Goal: Information Seeking & Learning: Find specific fact

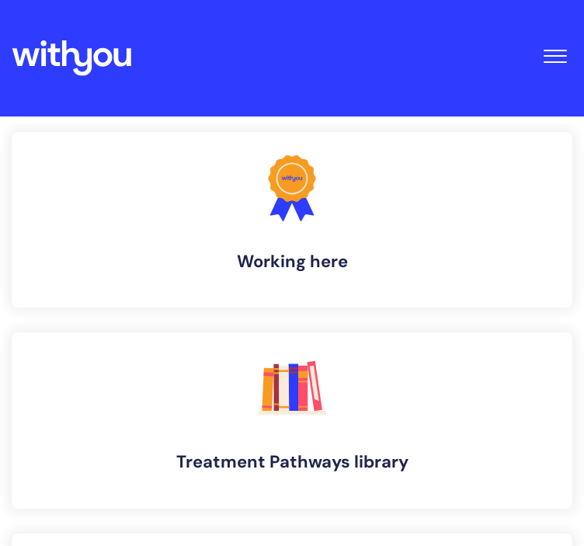
click at [550, 58] on button "Toggle Navigation" at bounding box center [555, 52] width 35 height 48
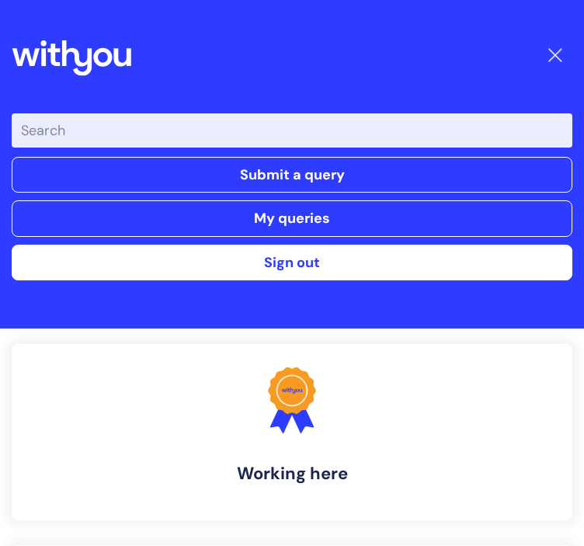
click at [326, 133] on input "Enter your search term here..." at bounding box center [292, 130] width 561 height 34
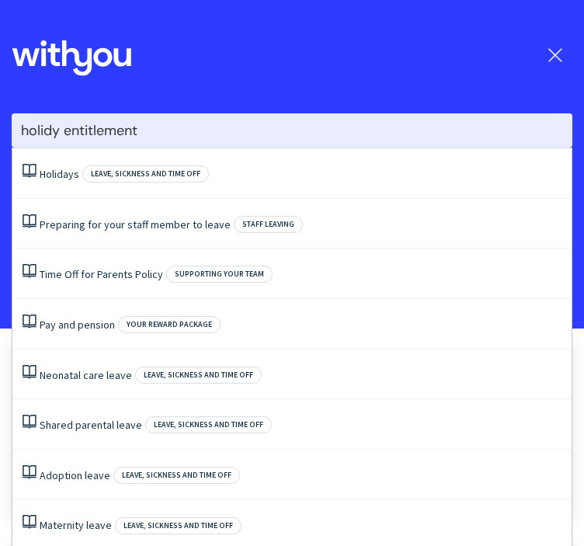
click at [56, 127] on input "holidy entitlement" at bounding box center [292, 130] width 561 height 34
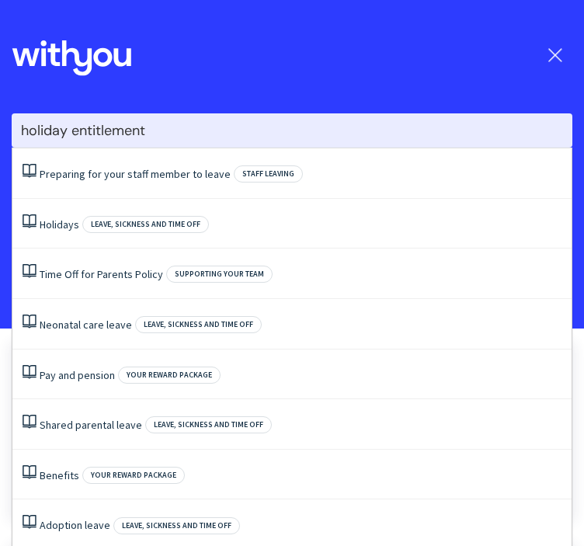
type input "holiday entitlement"
click button "Search" at bounding box center [0, 0] width 0 height 0
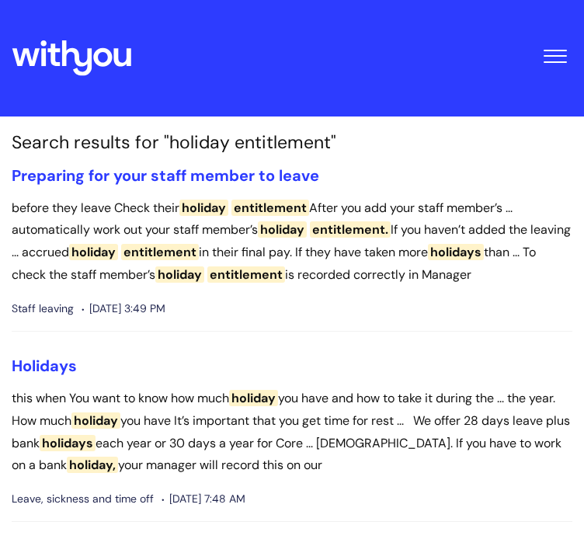
drag, startPoint x: 305, startPoint y: 143, endPoint x: 409, endPoint y: 323, distance: 208.1
click at [404, 307] on li "Preparing for your staff member to leave before they leave Check their holiday …" at bounding box center [292, 248] width 561 height 165
click at [411, 323] on li "Preparing for your staff member to leave before they leave Check their holiday …" at bounding box center [292, 248] width 561 height 165
drag, startPoint x: 263, startPoint y: 361, endPoint x: 277, endPoint y: 330, distance: 33.8
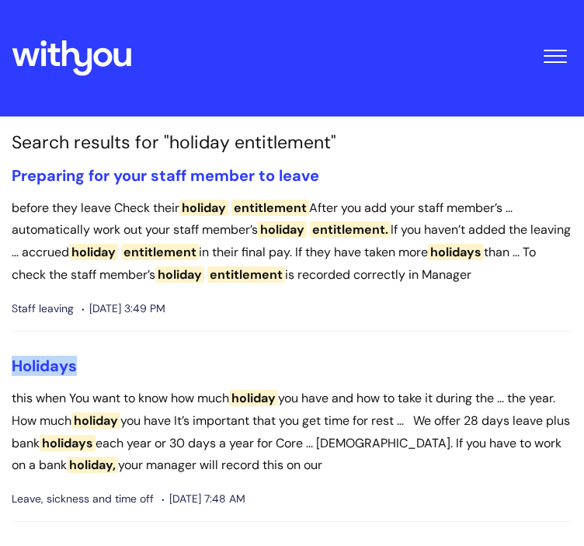
click at [277, 330] on li "Preparing for your staff member to leave before they leave Check their holiday …" at bounding box center [292, 248] width 561 height 165
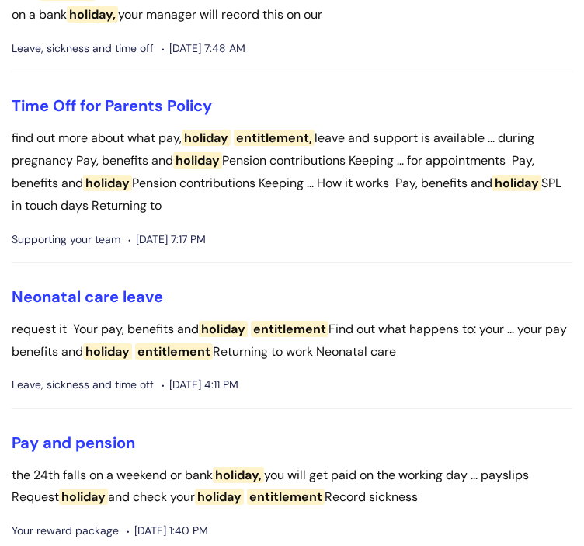
scroll to position [621, 0]
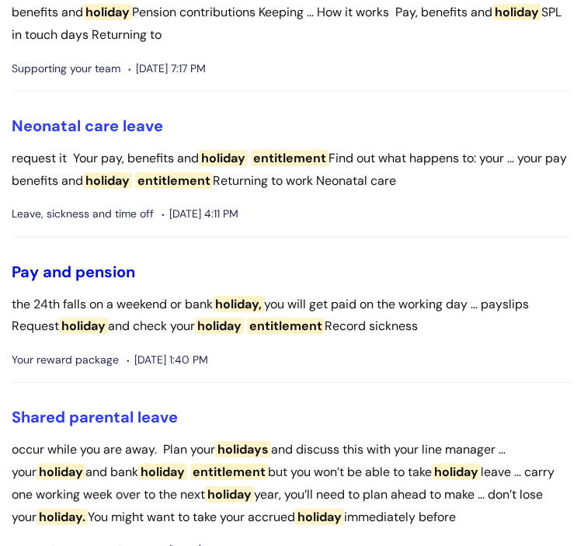
click at [41, 276] on link "Pay and pension" at bounding box center [74, 272] width 124 height 20
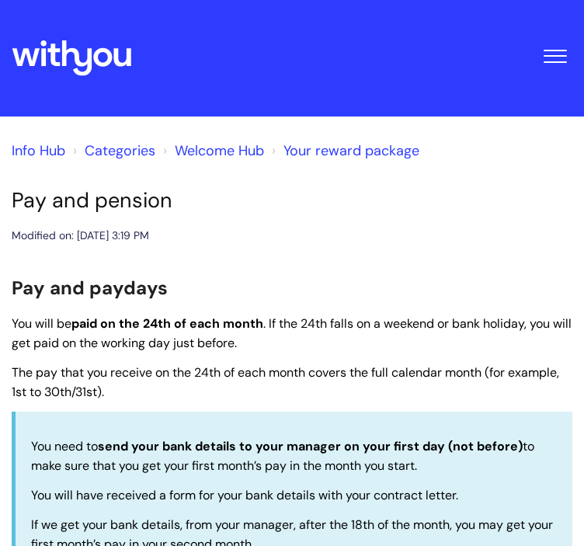
click at [218, 301] on h2 "Pay and paydays" at bounding box center [292, 286] width 561 height 33
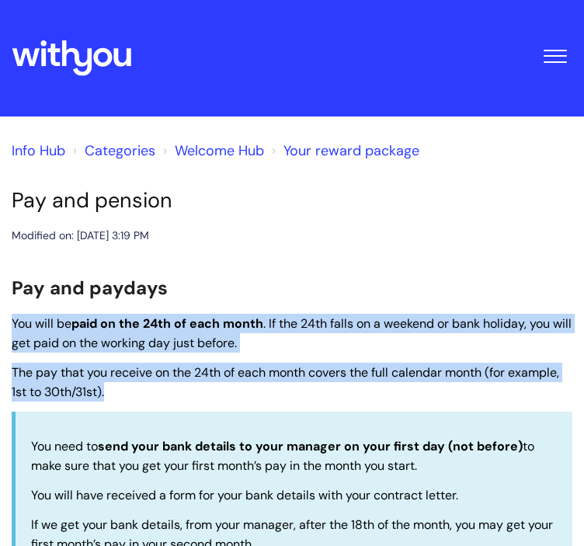
drag, startPoint x: 226, startPoint y: 316, endPoint x: 296, endPoint y: 398, distance: 107.4
click at [296, 398] on p "The pay that you receive on the 24th of each month covers the full calendar mon…" at bounding box center [292, 382] width 561 height 39
drag, startPoint x: 416, startPoint y: 329, endPoint x: 449, endPoint y: 397, distance: 75.8
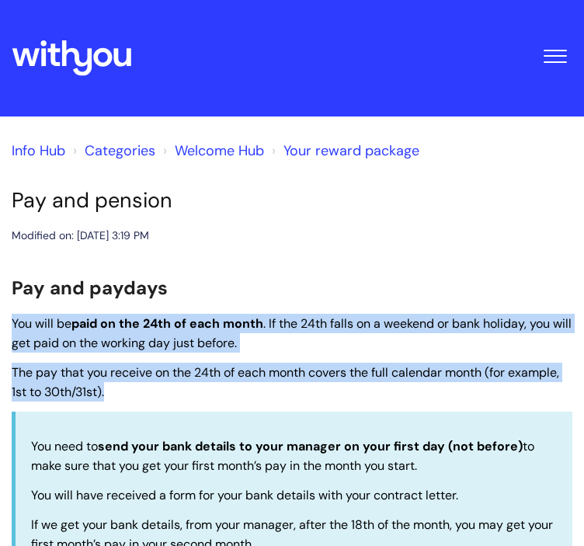
click at [449, 397] on p "The pay that you receive on the 24th of each month covers the full calendar mon…" at bounding box center [292, 382] width 561 height 39
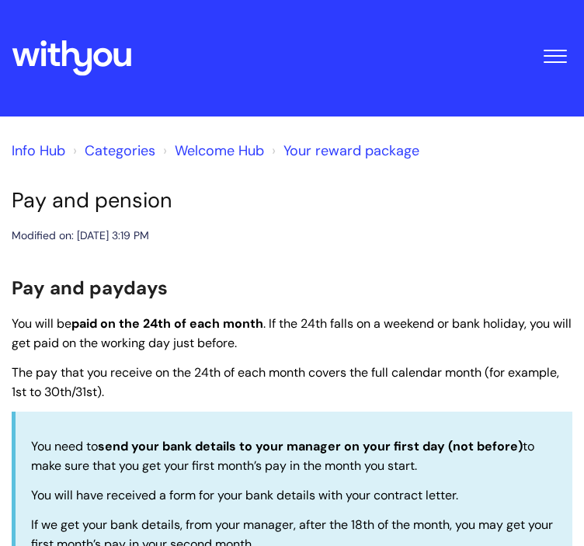
click at [454, 385] on p "The pay that you receive on the 24th of each month covers the full calendar mon…" at bounding box center [292, 382] width 561 height 39
click at [451, 385] on p "The pay that you receive on the 24th of each month covers the full calendar mon…" at bounding box center [292, 382] width 561 height 39
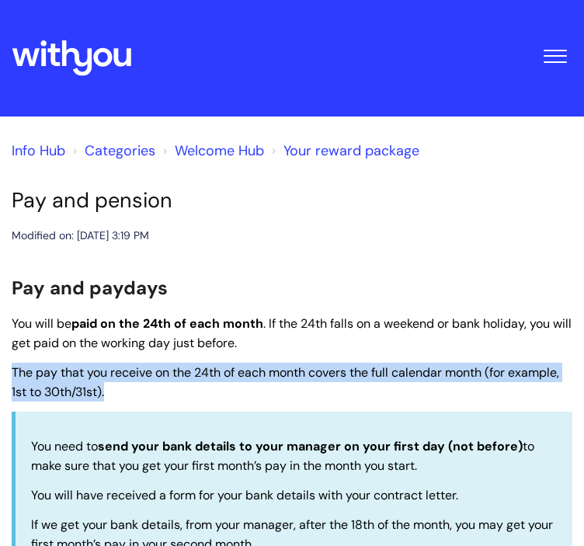
drag, startPoint x: 445, startPoint y: 385, endPoint x: 410, endPoint y: 343, distance: 54.0
click at [409, 343] on p "You will be paid on the 24th of each month . If the 24th falls on a weekend or …" at bounding box center [292, 333] width 561 height 39
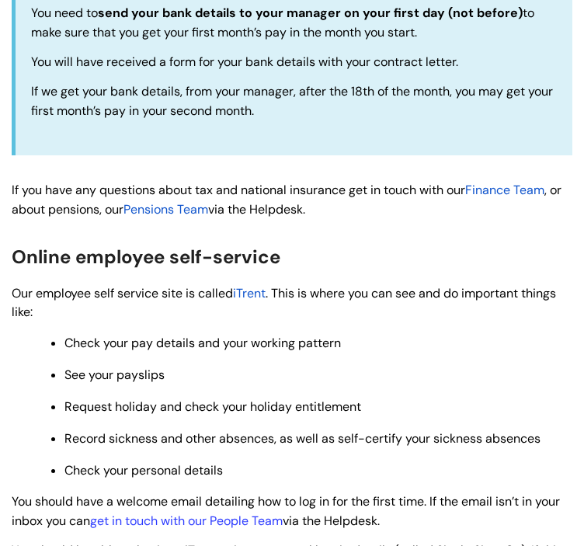
scroll to position [466, 0]
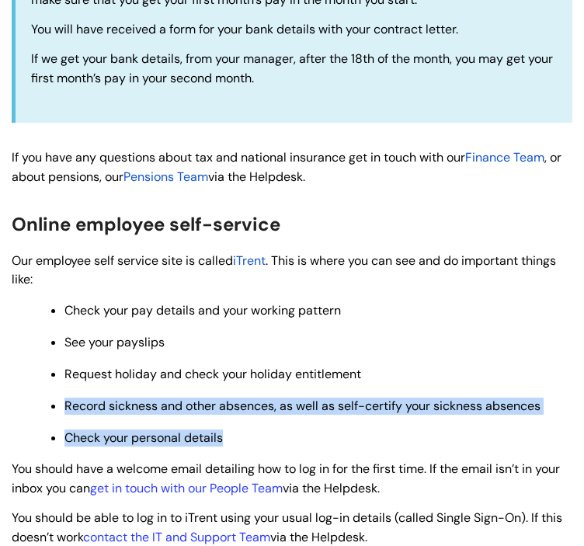
drag, startPoint x: 348, startPoint y: 434, endPoint x: 380, endPoint y: 375, distance: 67.1
click at [380, 375] on ul "Check your pay details and your working pattern See your payslips Request holid…" at bounding box center [299, 373] width 545 height 147
click at [380, 375] on p "Request holiday and check your holiday entitlement" at bounding box center [318, 374] width 508 height 17
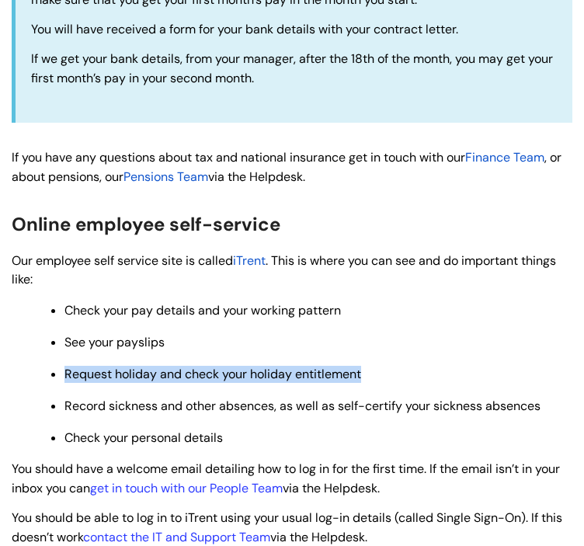
drag, startPoint x: 185, startPoint y: 339, endPoint x: 283, endPoint y: 388, distance: 109.8
click at [283, 388] on ul "Check your pay details and your working pattern See your payslips Request holid…" at bounding box center [299, 373] width 545 height 147
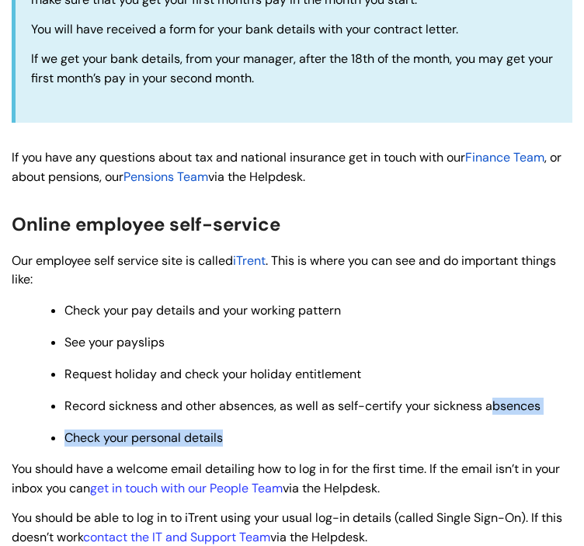
drag, startPoint x: 449, startPoint y: 433, endPoint x: 495, endPoint y: 404, distance: 54.5
click at [495, 404] on ul "Check your pay details and your working pattern See your payslips Request holid…" at bounding box center [299, 373] width 545 height 147
click at [495, 404] on span "Record sickness and other absences, as well as self-certify your sickness absen…" at bounding box center [302, 406] width 476 height 16
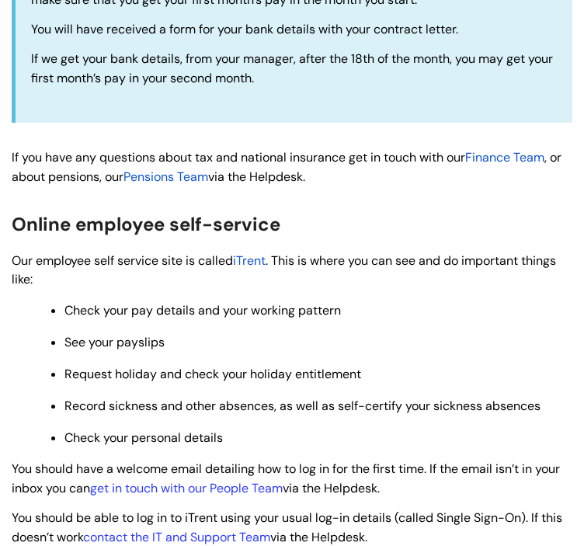
click at [338, 329] on ul "Check your pay details and your working pattern See your payslips Request holid…" at bounding box center [299, 373] width 545 height 147
